Goal: Transaction & Acquisition: Purchase product/service

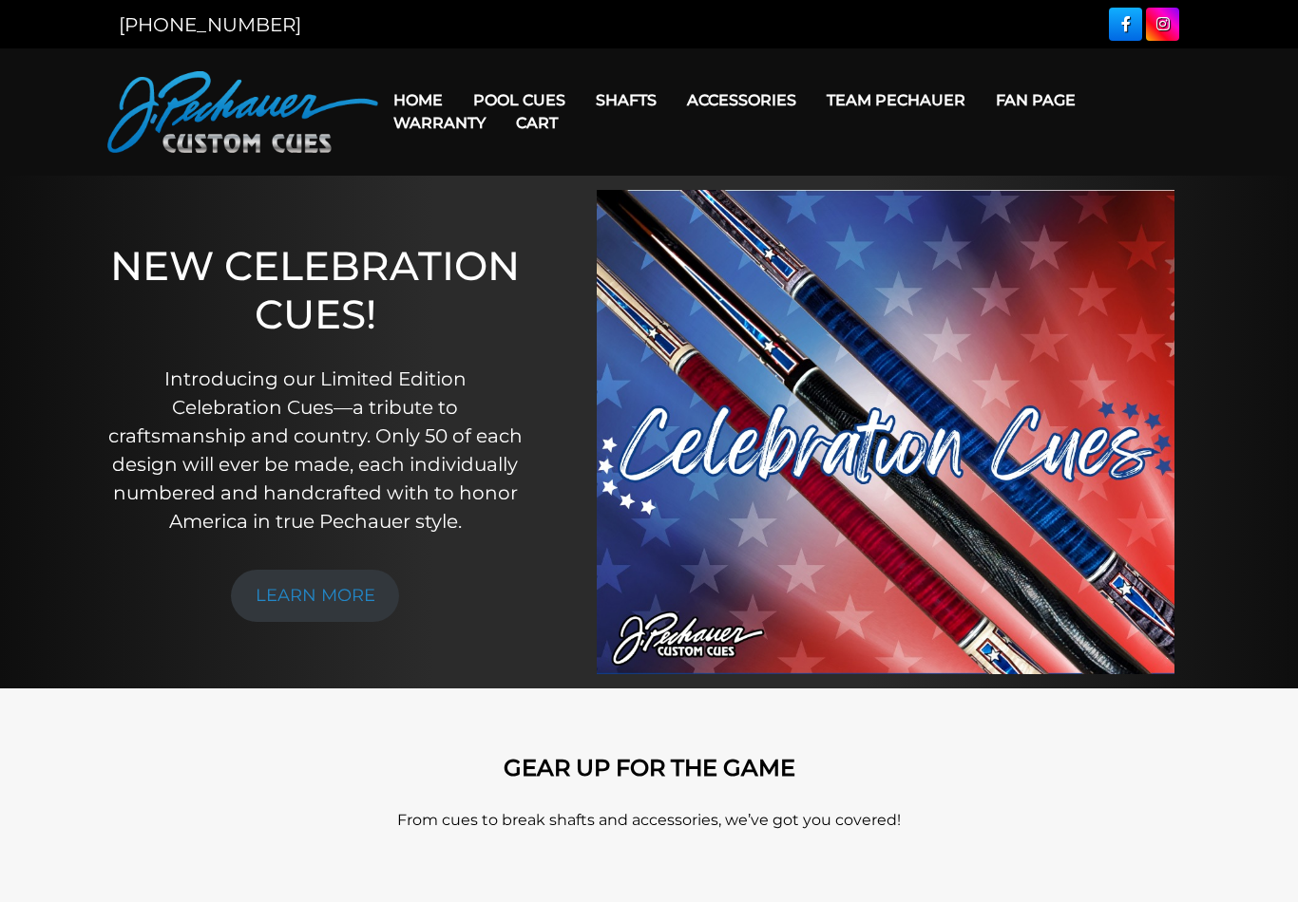
click at [517, 95] on link "Pool Cues" at bounding box center [519, 100] width 123 height 48
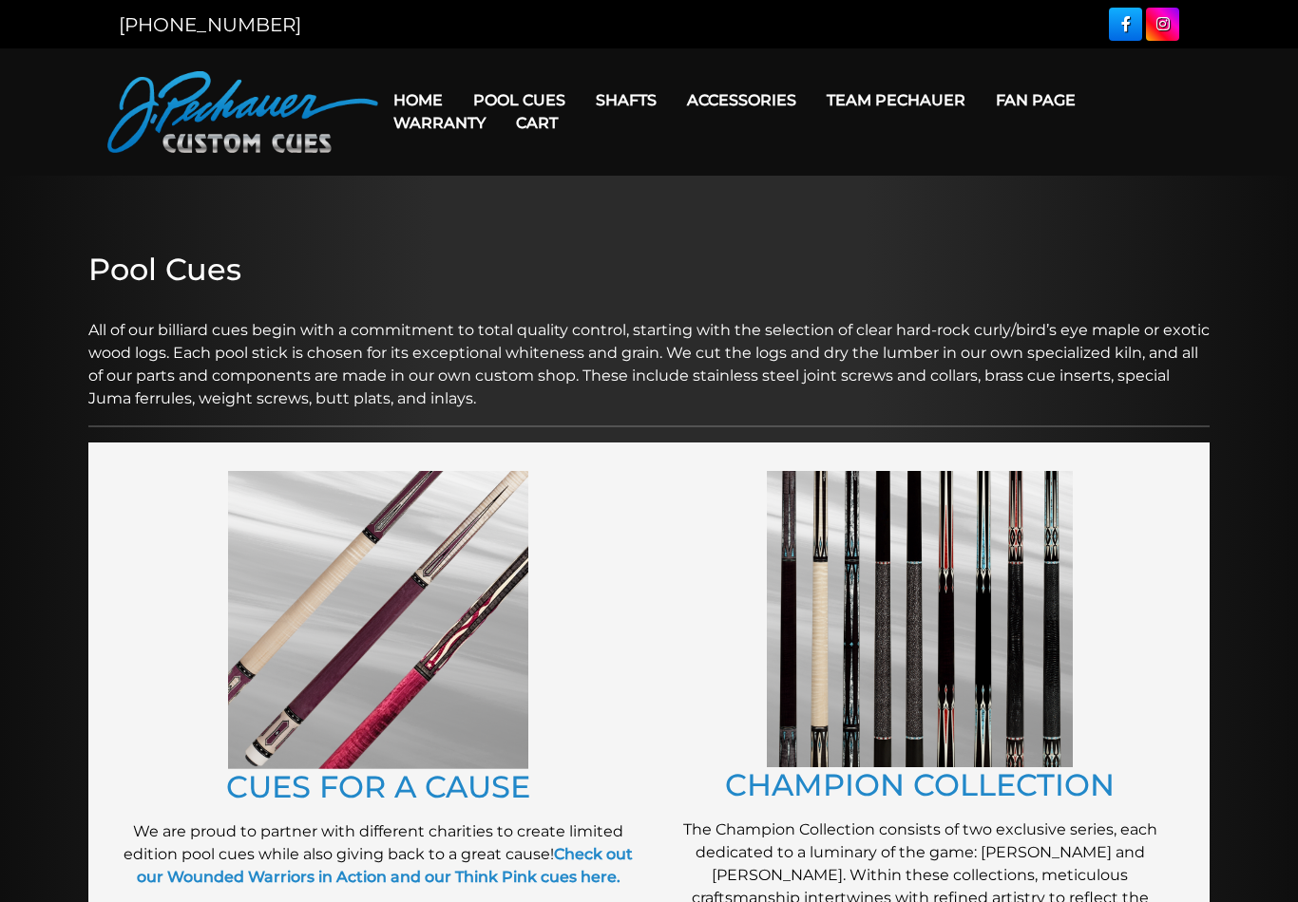
click at [149, 473] on figure at bounding box center [378, 620] width 522 height 298
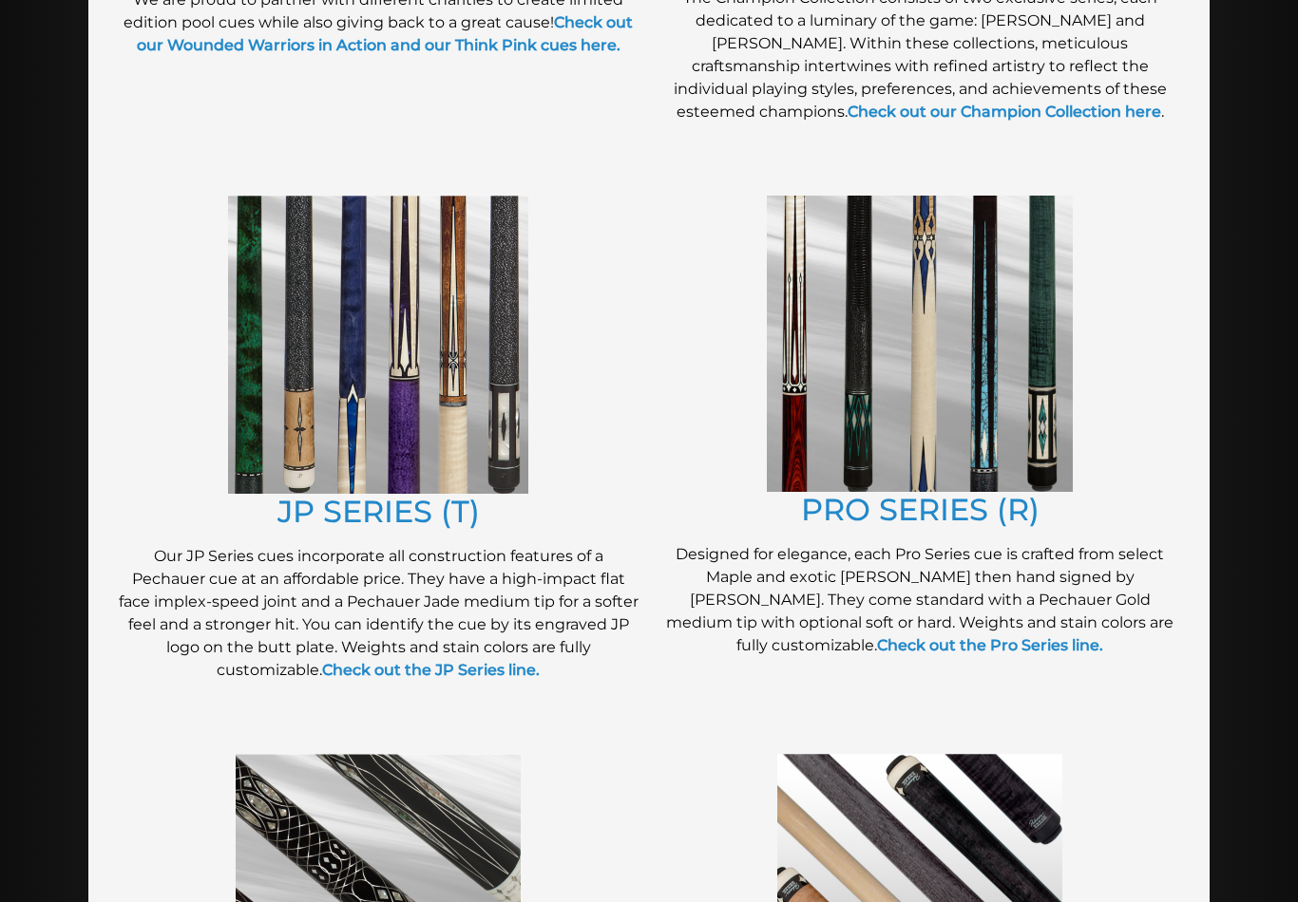
scroll to position [833, 0]
click at [302, 369] on img at bounding box center [378, 344] width 300 height 298
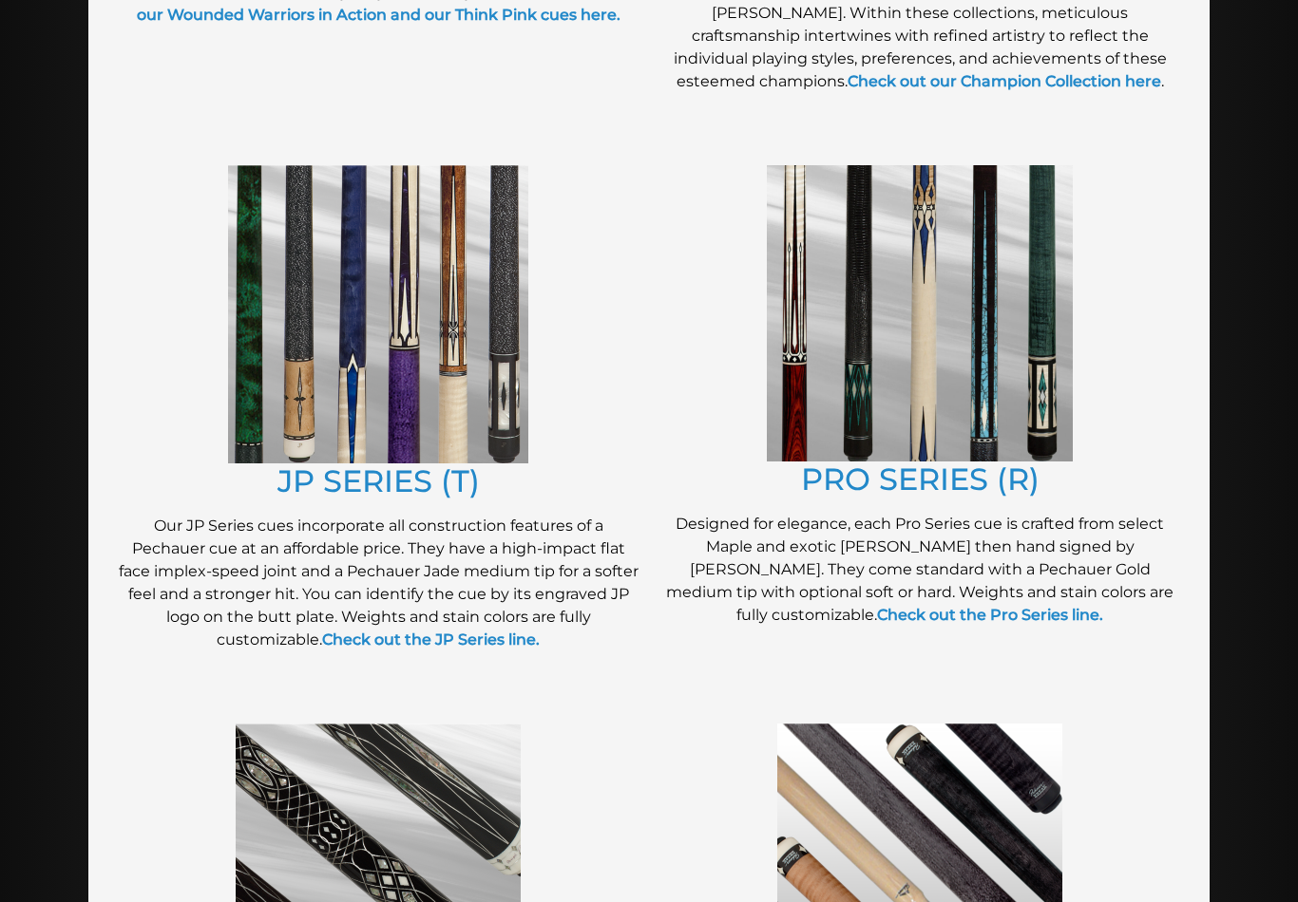
click at [864, 408] on img at bounding box center [920, 313] width 306 height 296
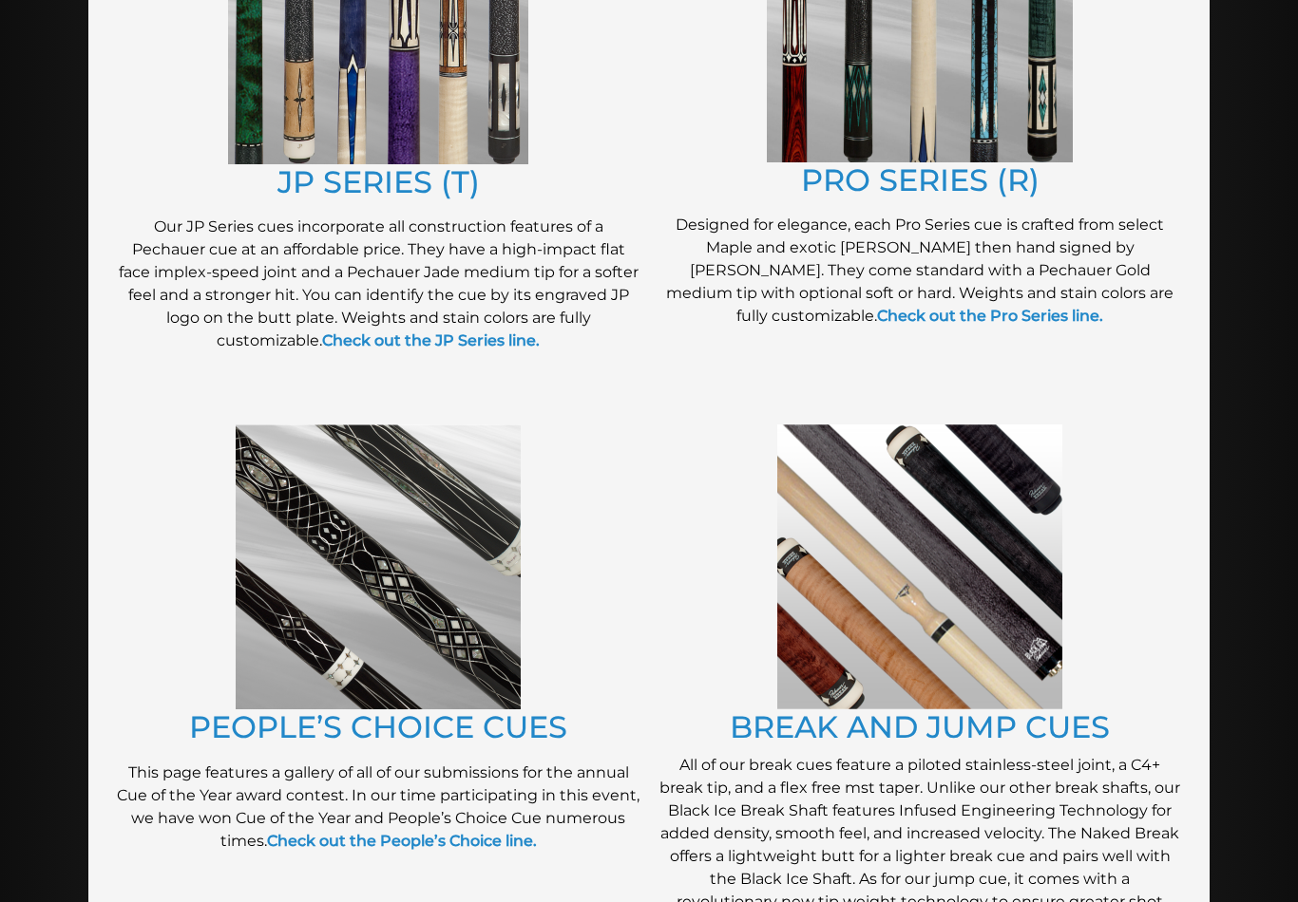
scroll to position [1159, 0]
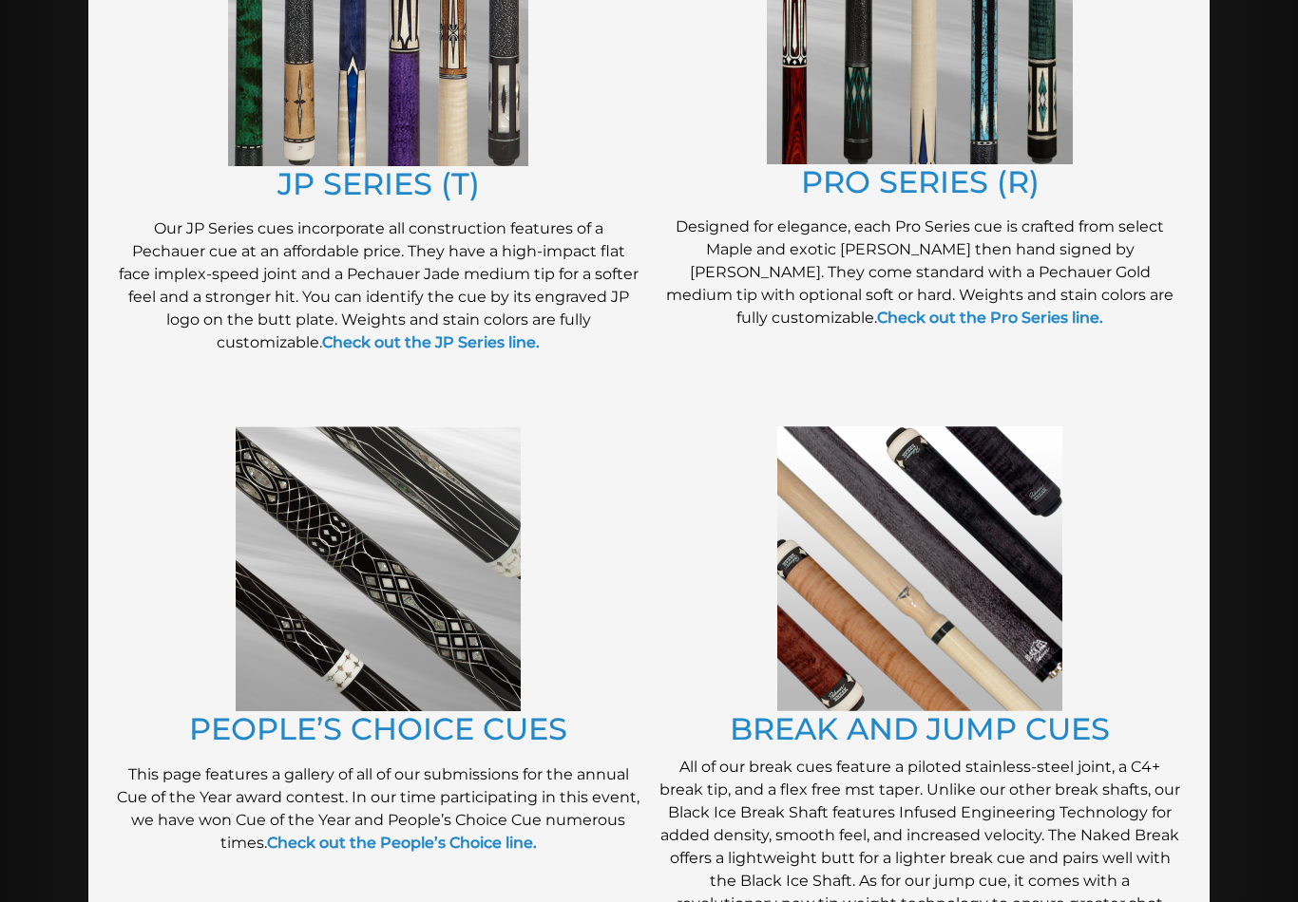
click at [937, 347] on div "PRO SERIES (R) Designed for elegance, each Pro Series cue is crafted from selec…" at bounding box center [919, 120] width 541 height 522
click at [909, 313] on link "Check out the Pro Series line." at bounding box center [990, 319] width 226 height 18
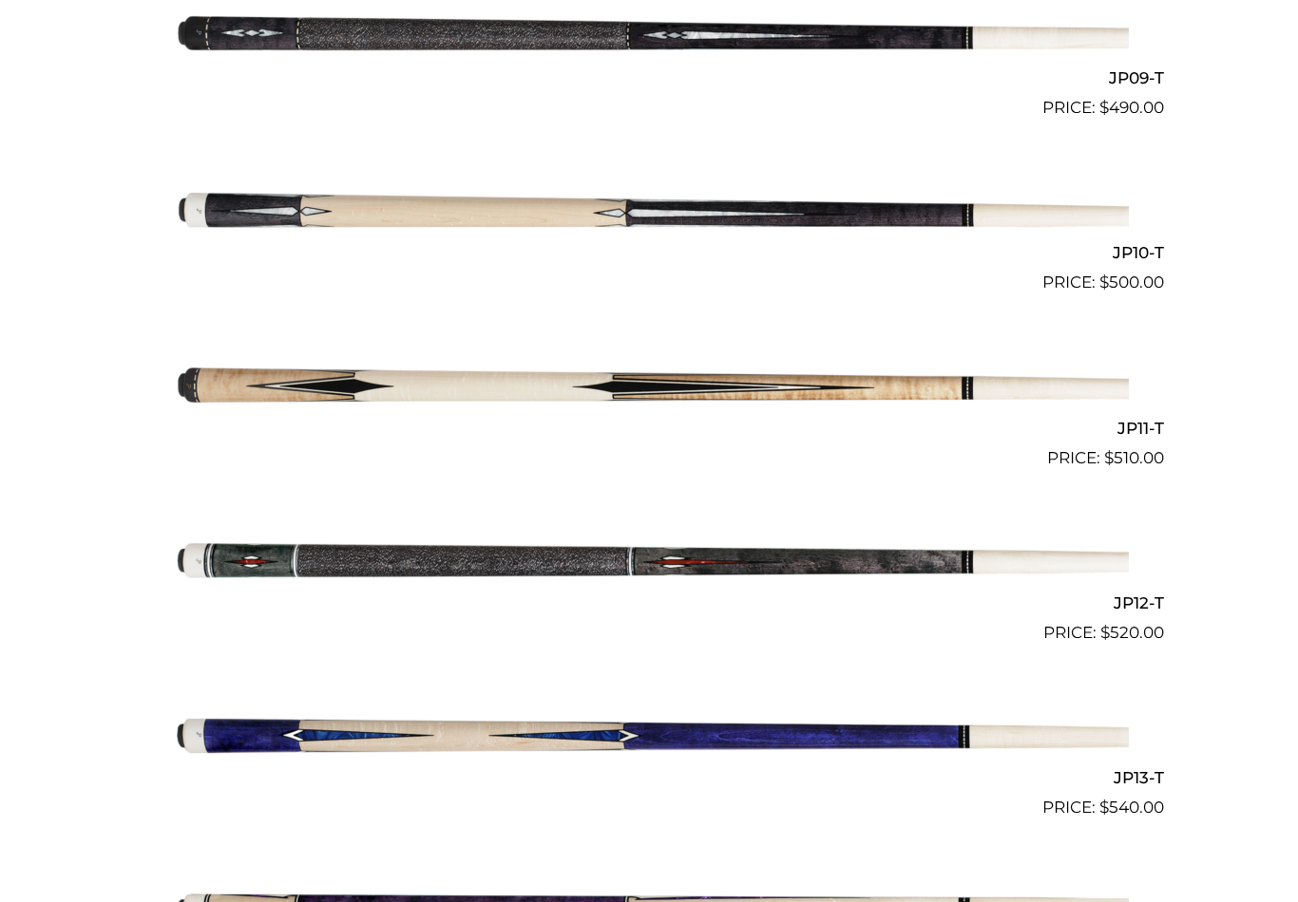
scroll to position [2059, 0]
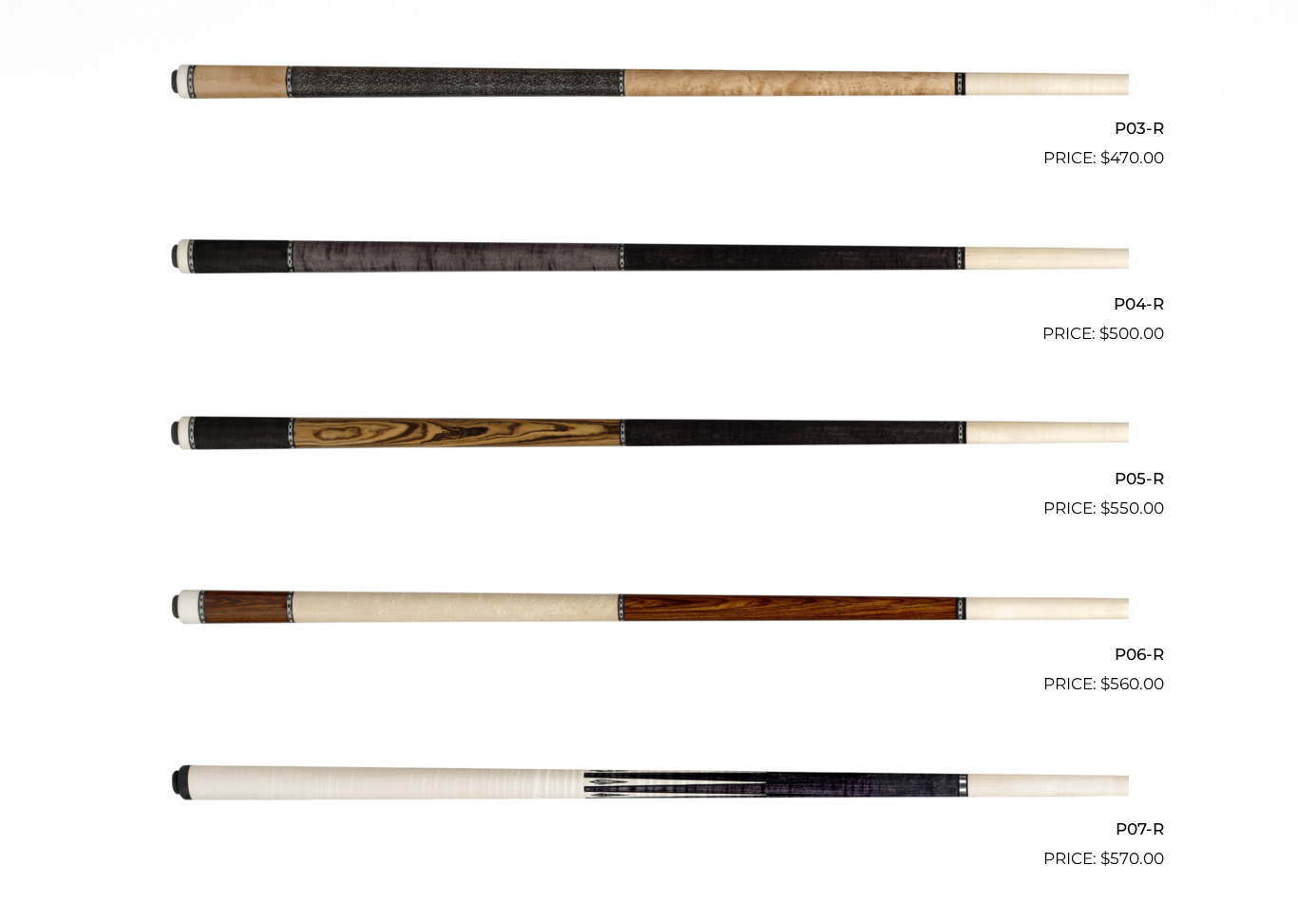
scroll to position [952, 0]
click at [234, 264] on img at bounding box center [648, 260] width 959 height 160
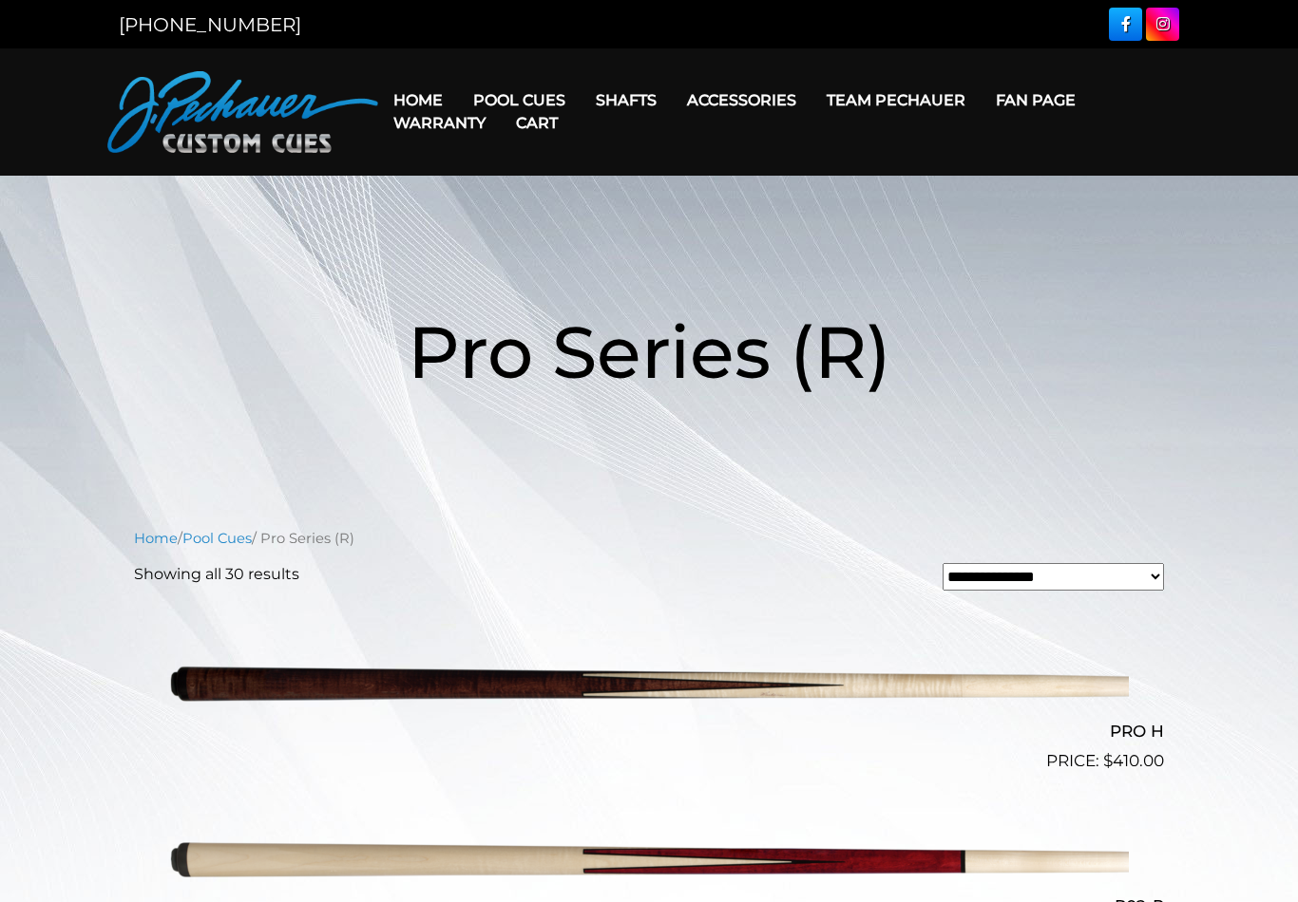
scroll to position [982, 0]
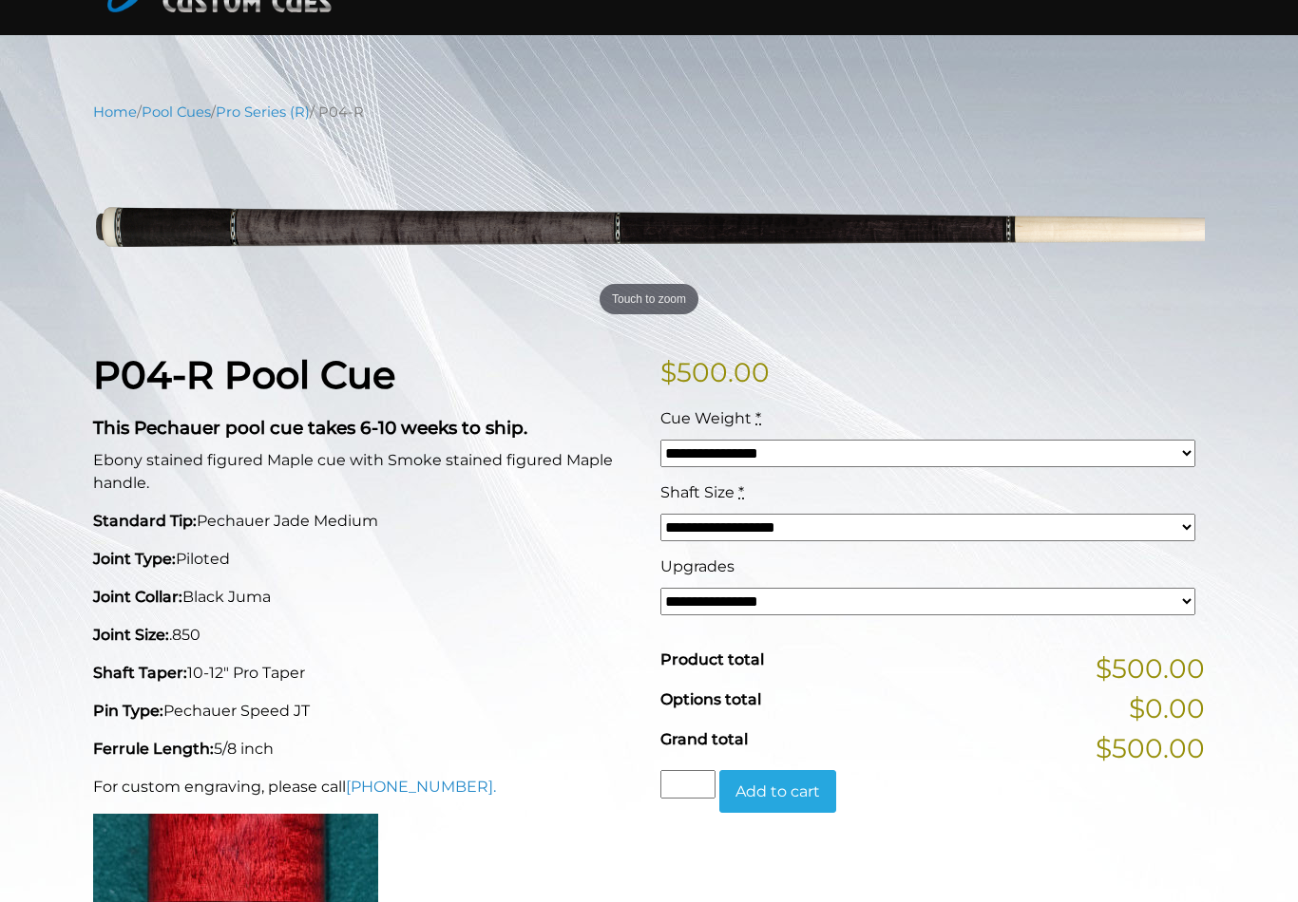
scroll to position [142, 0]
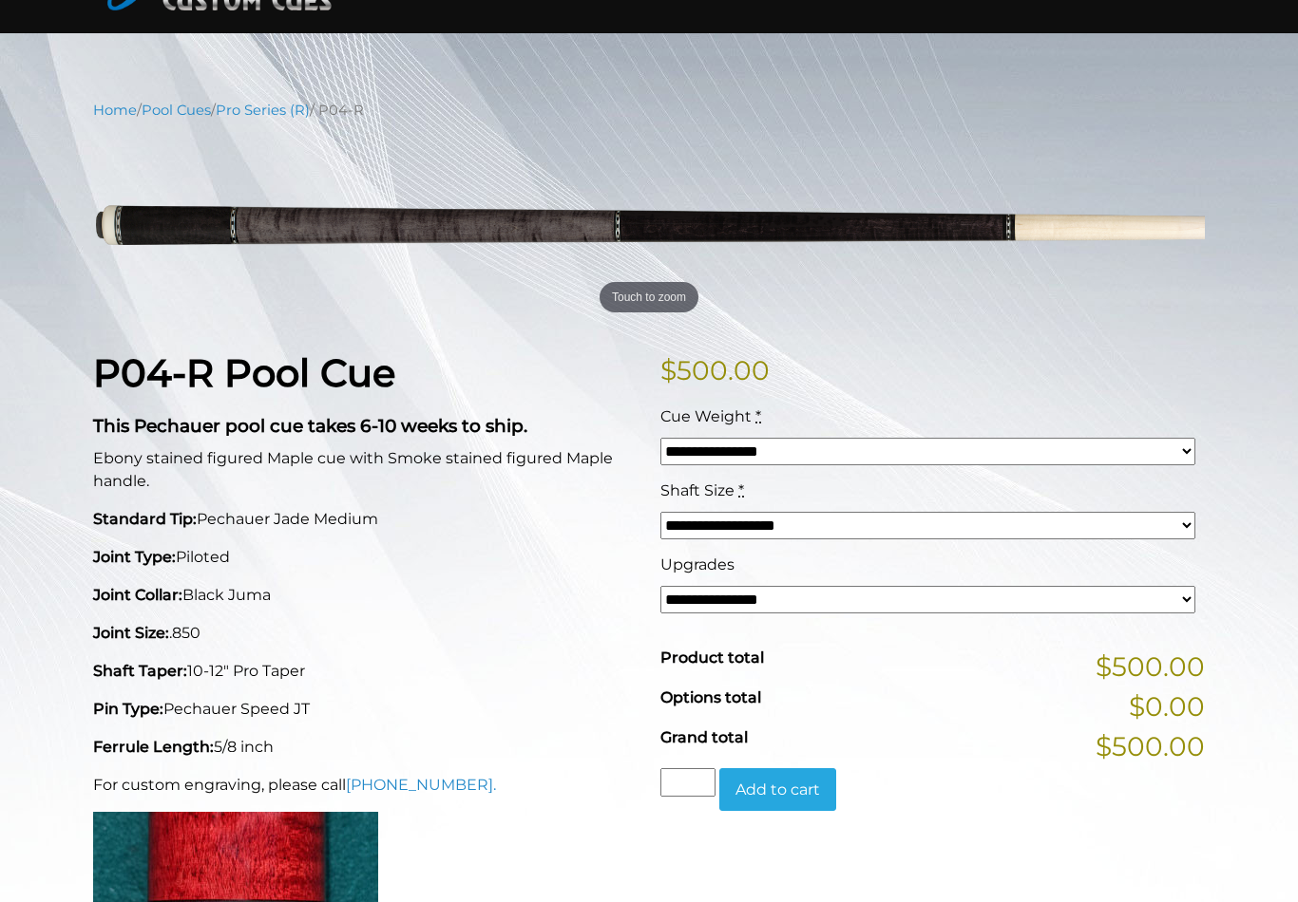
click at [713, 529] on select "**********" at bounding box center [927, 526] width 535 height 28
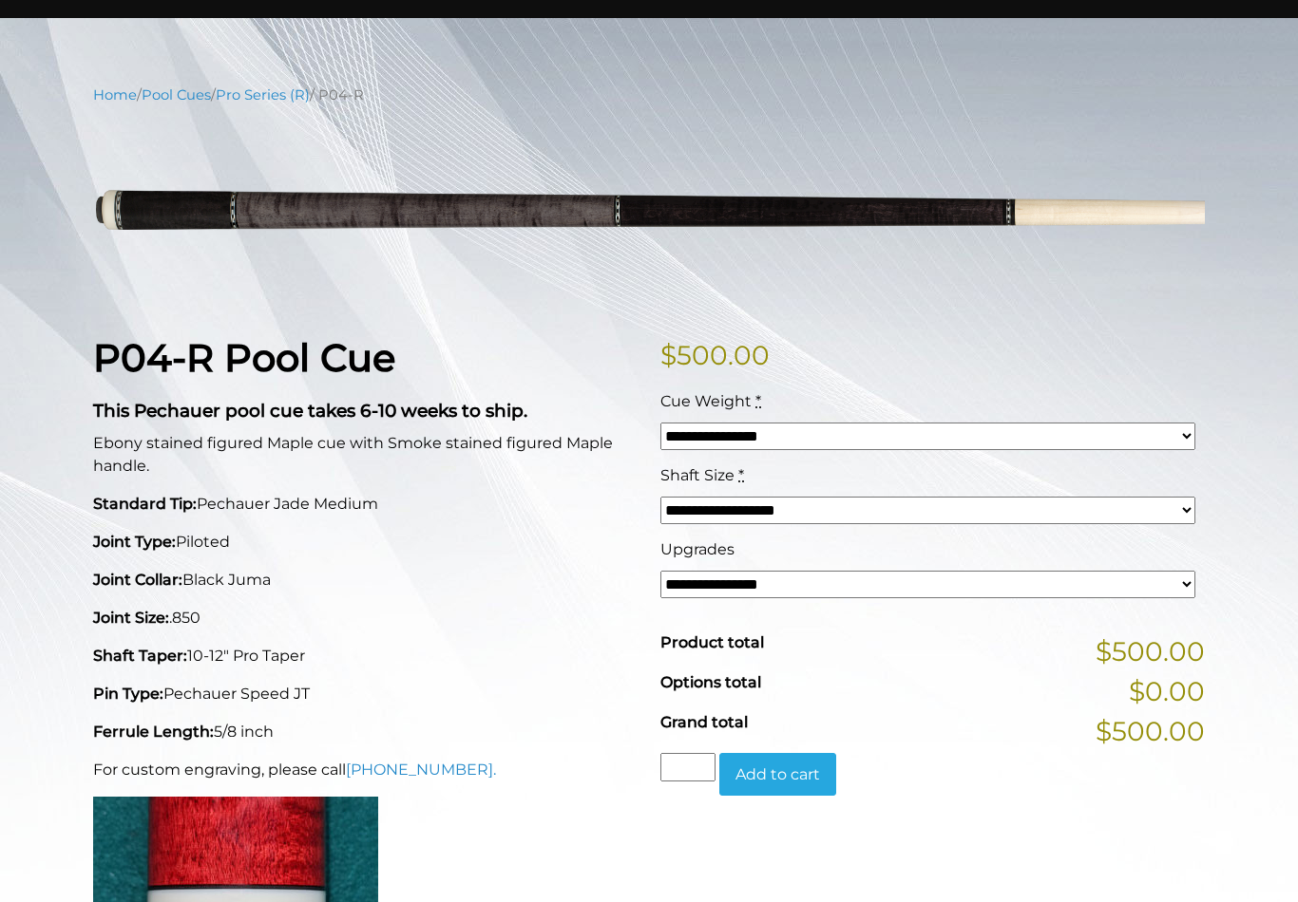
scroll to position [0, 0]
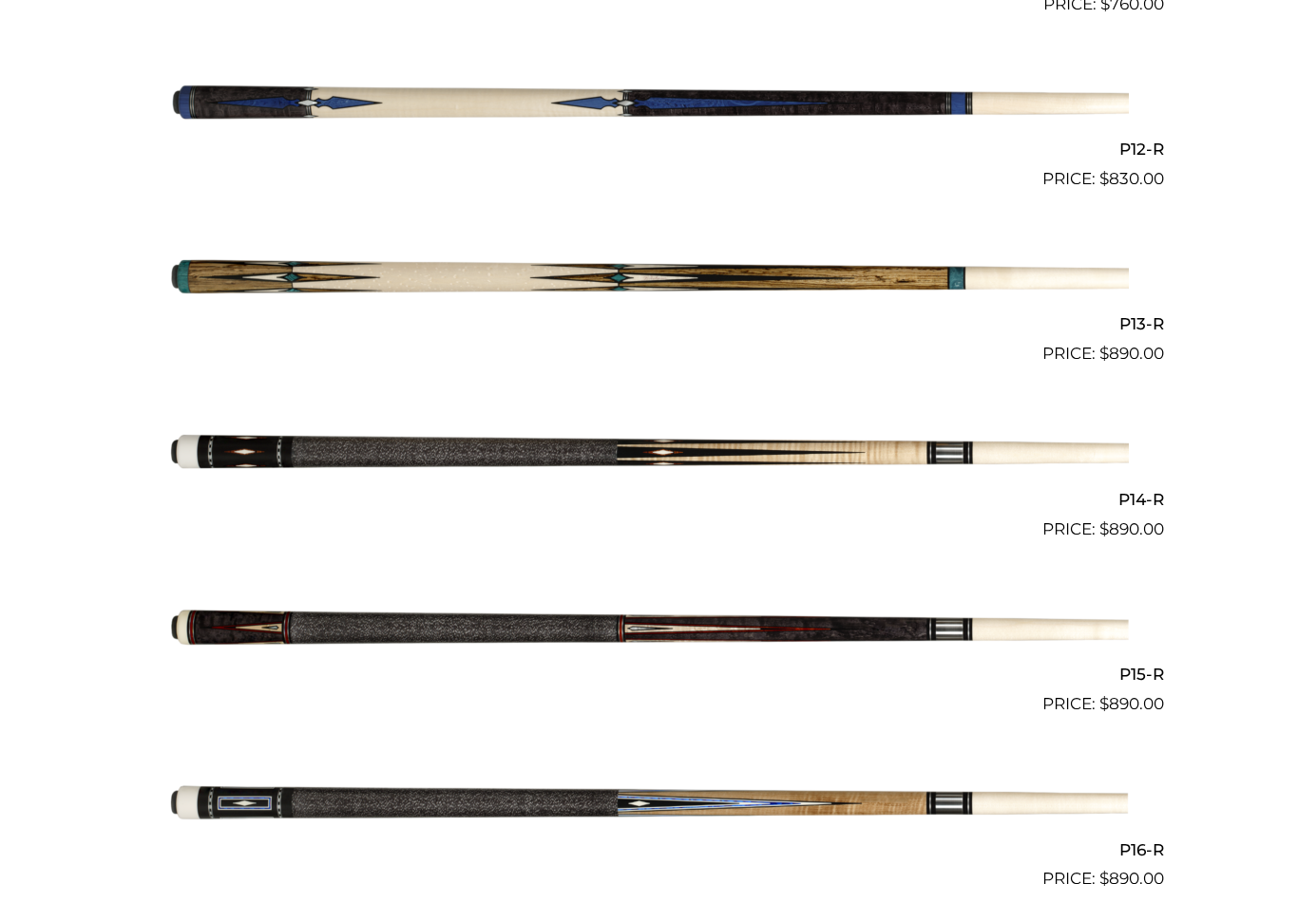
scroll to position [2508, 0]
click at [276, 258] on img at bounding box center [648, 280] width 959 height 160
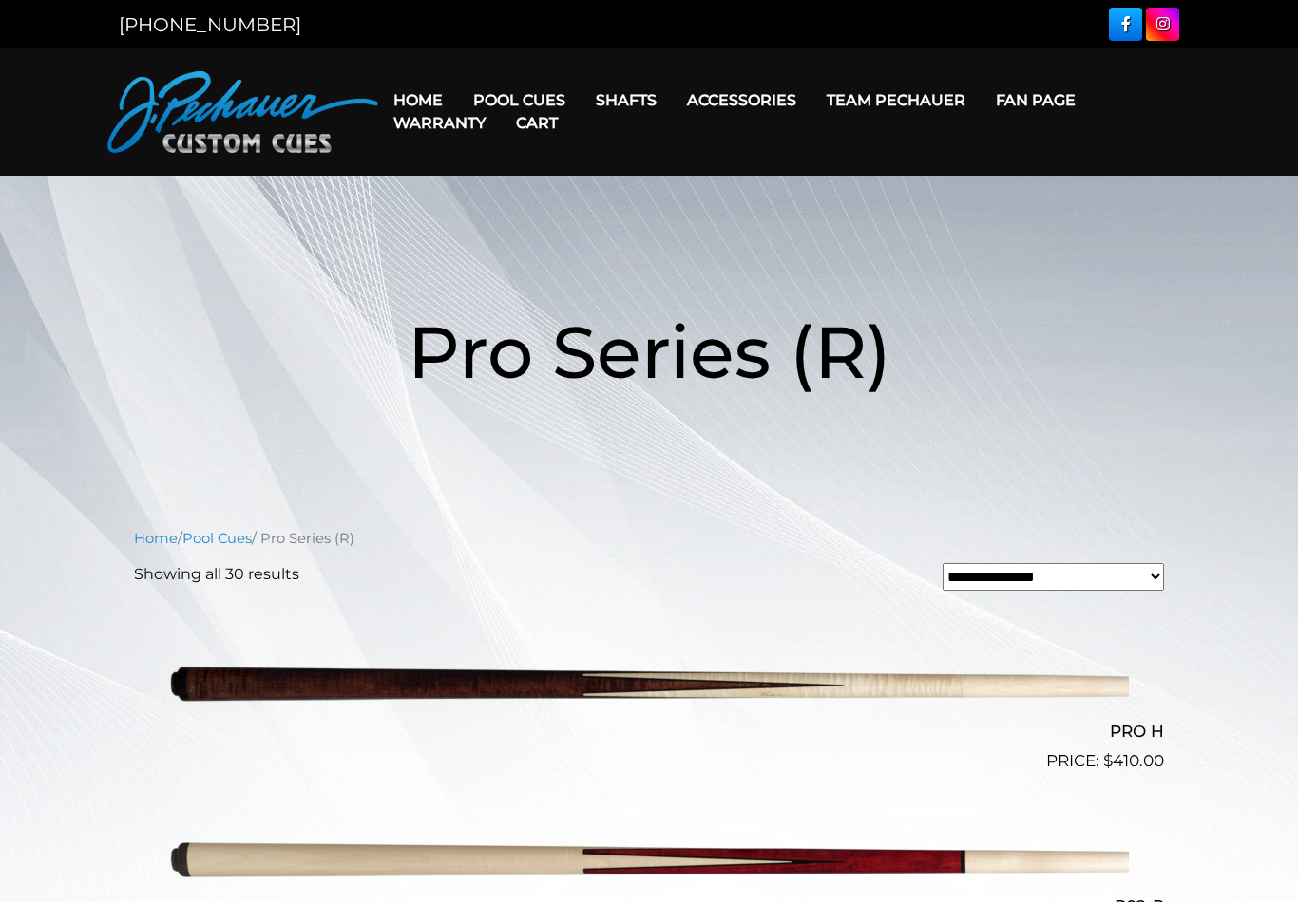
scroll to position [2538, 0]
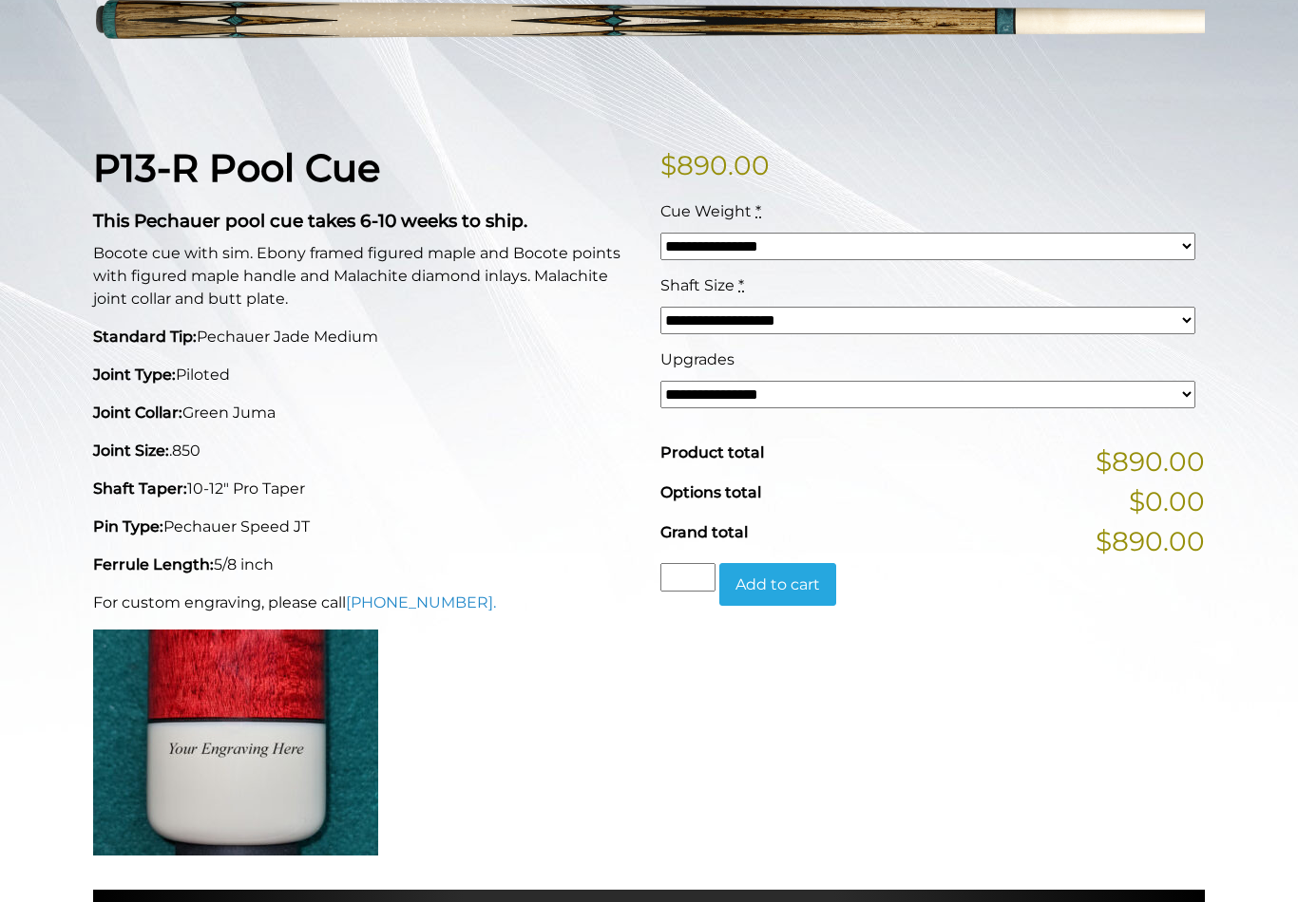
scroll to position [350, 0]
